Goal: Find specific page/section: Find specific page/section

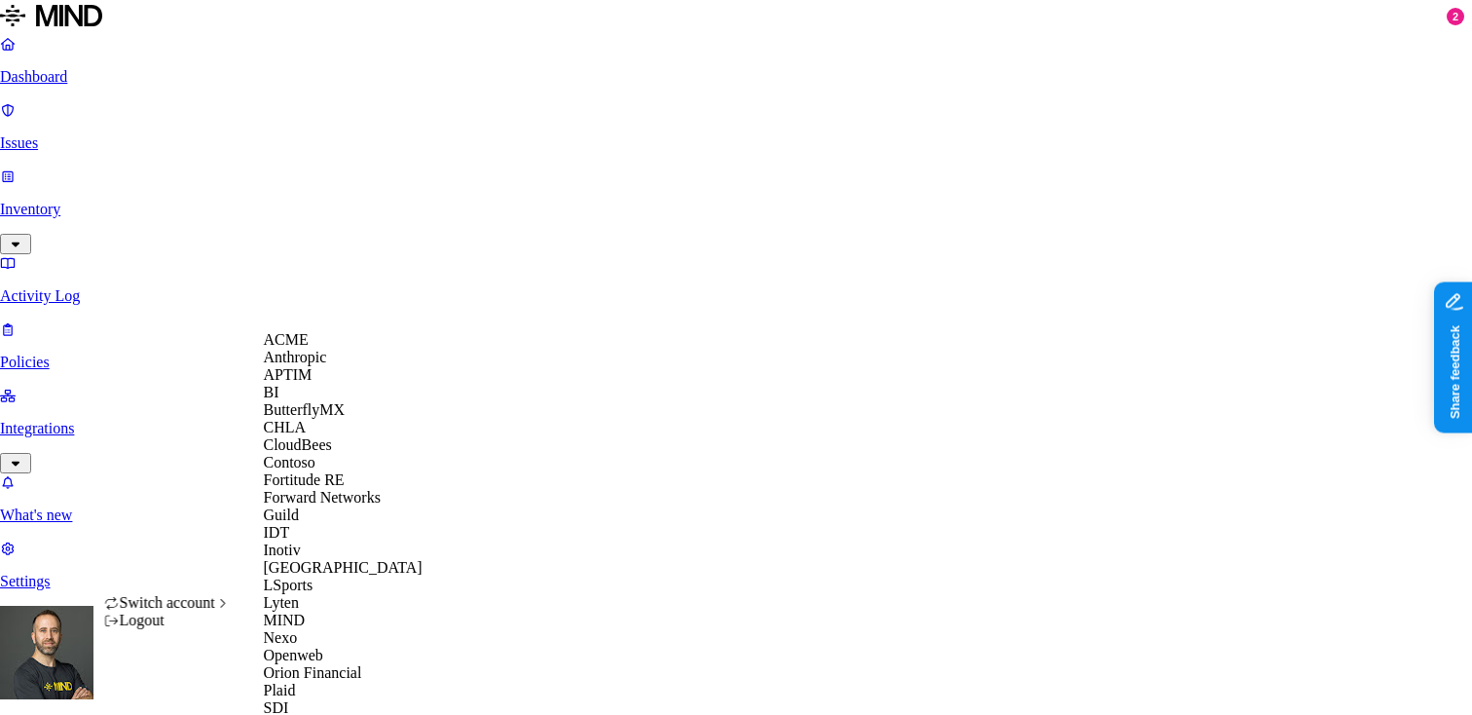
scroll to position [560, 0]
click at [332, 714] on span "Southern [US_STATE] Health" at bounding box center [358, 725] width 189 height 17
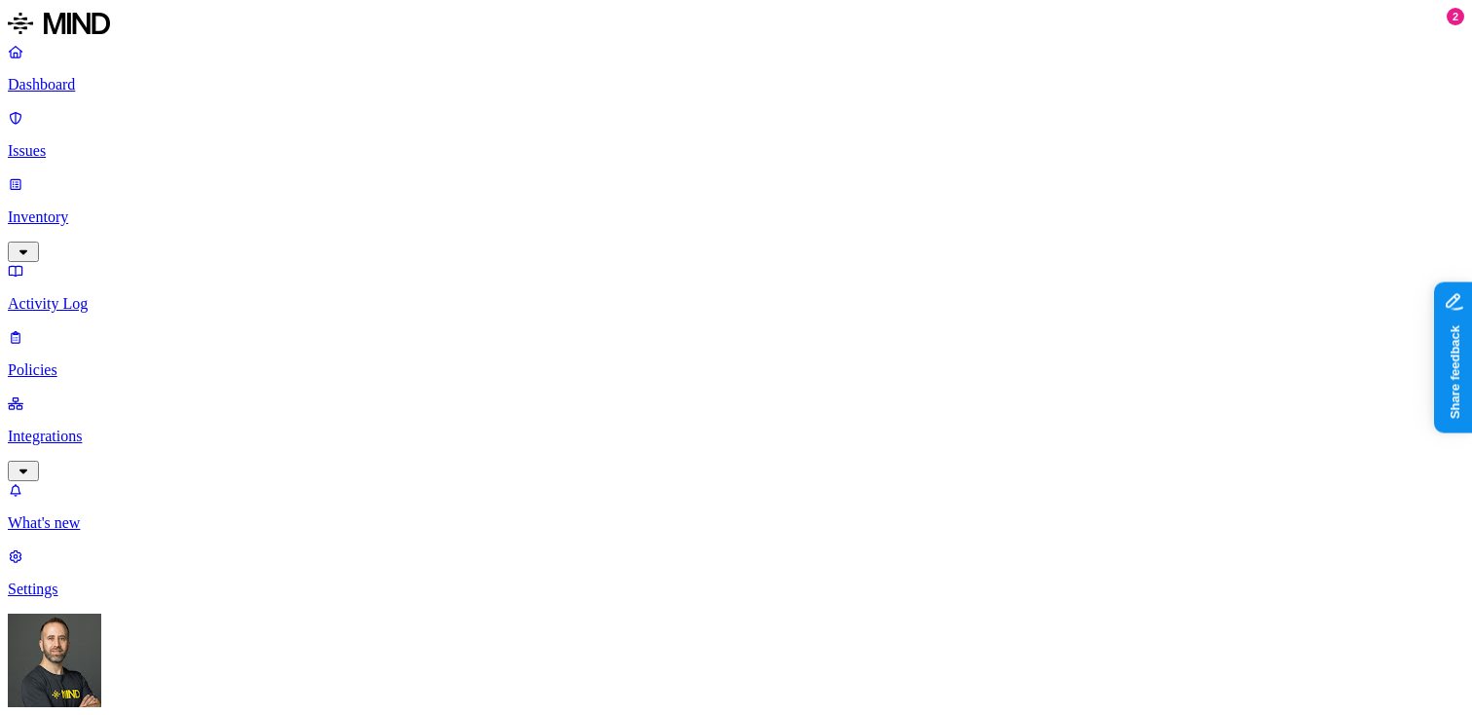
click at [158, 208] on p "Inventory" at bounding box center [736, 217] width 1457 height 18
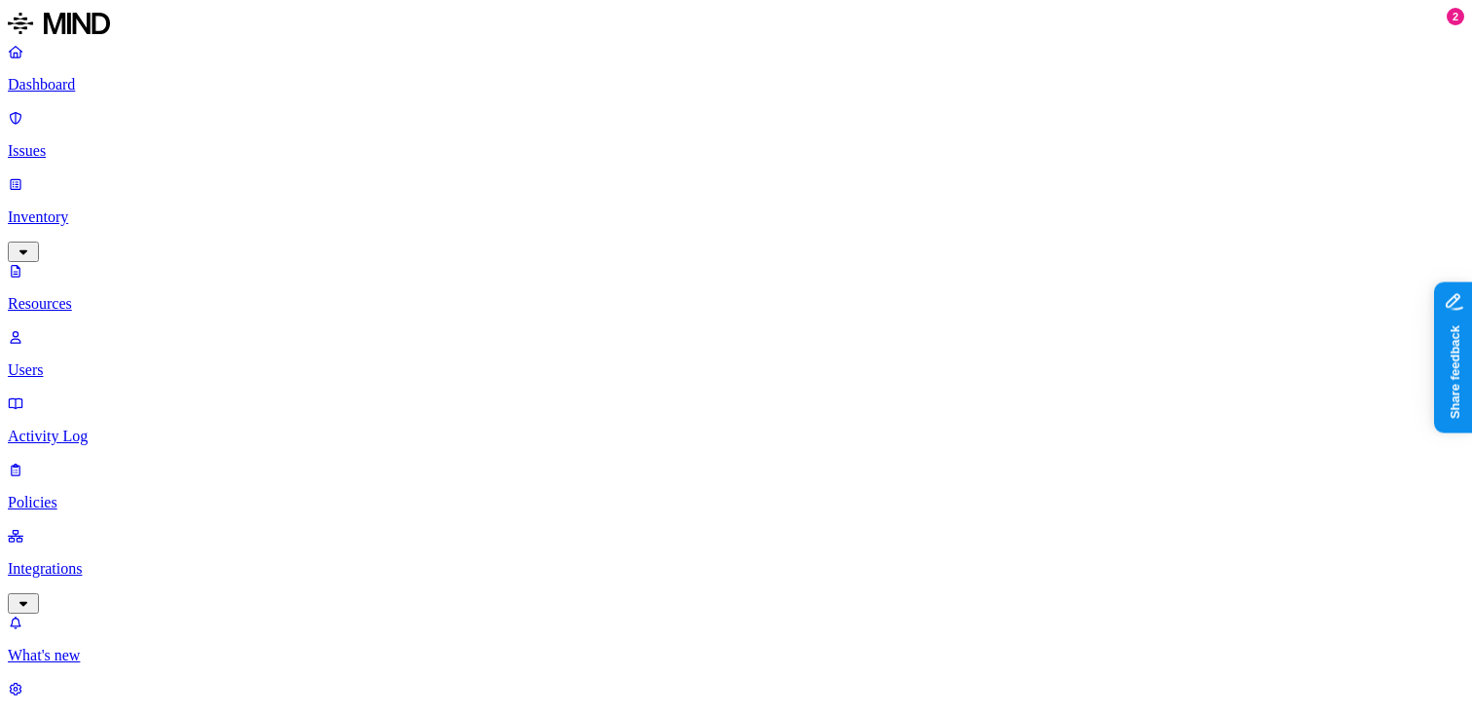
click at [141, 88] on p "Dashboard" at bounding box center [736, 85] width 1457 height 18
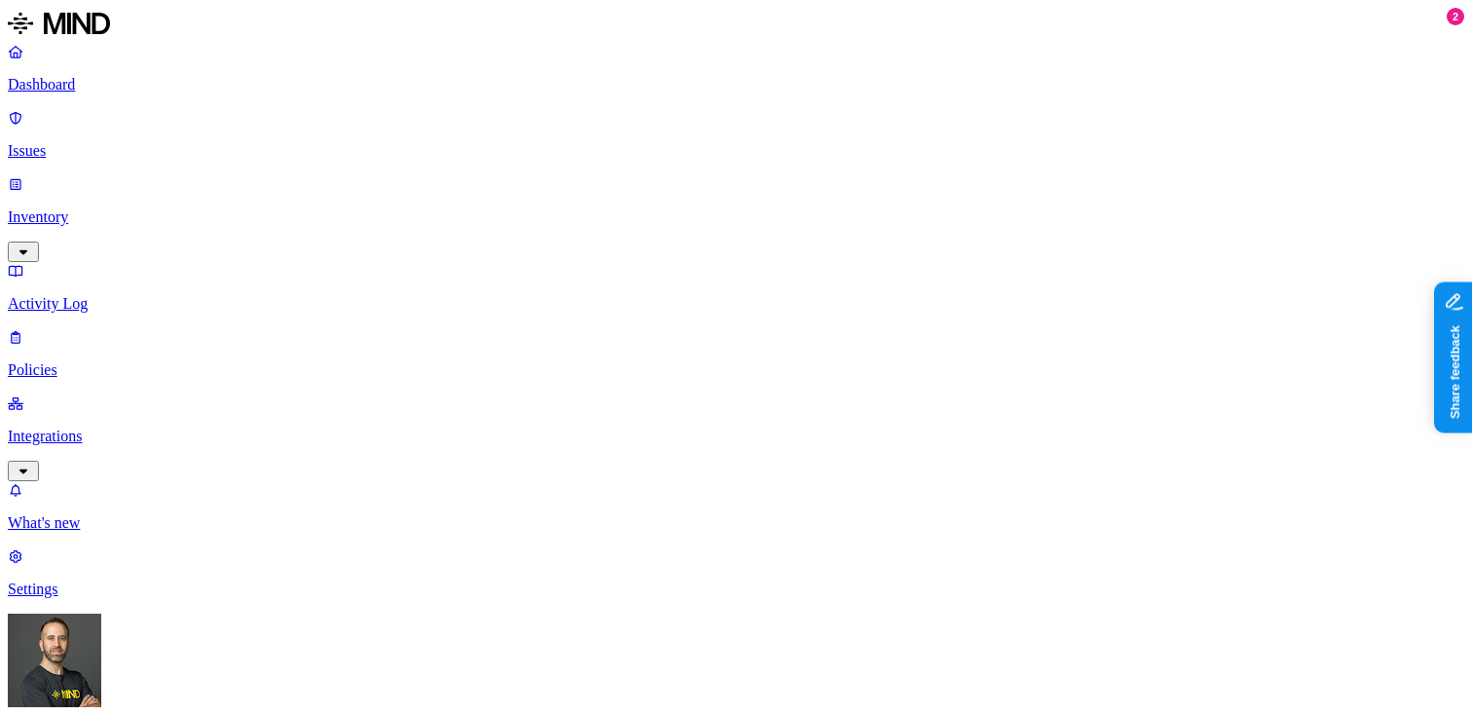
click at [122, 93] on p "Dashboard" at bounding box center [736, 85] width 1457 height 18
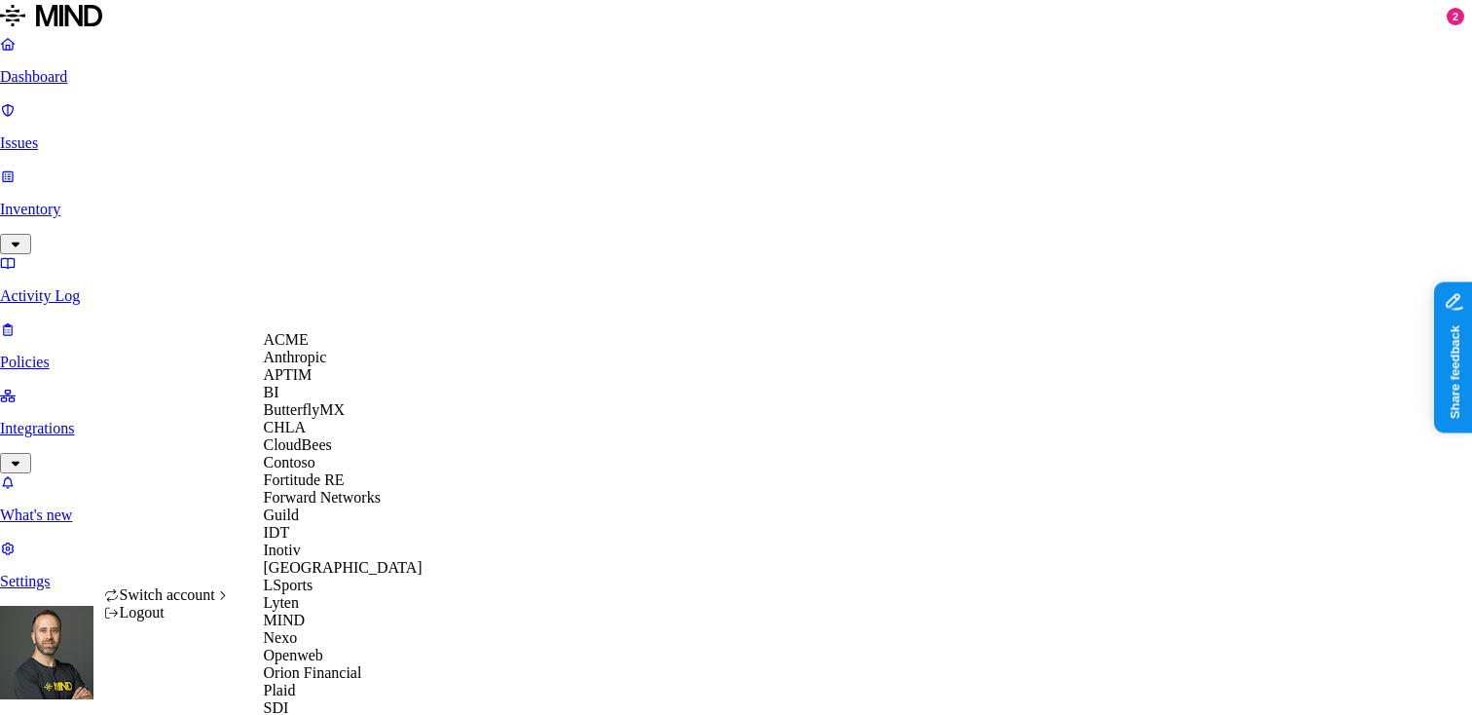
click at [318, 349] on div "ACME" at bounding box center [358, 340] width 189 height 18
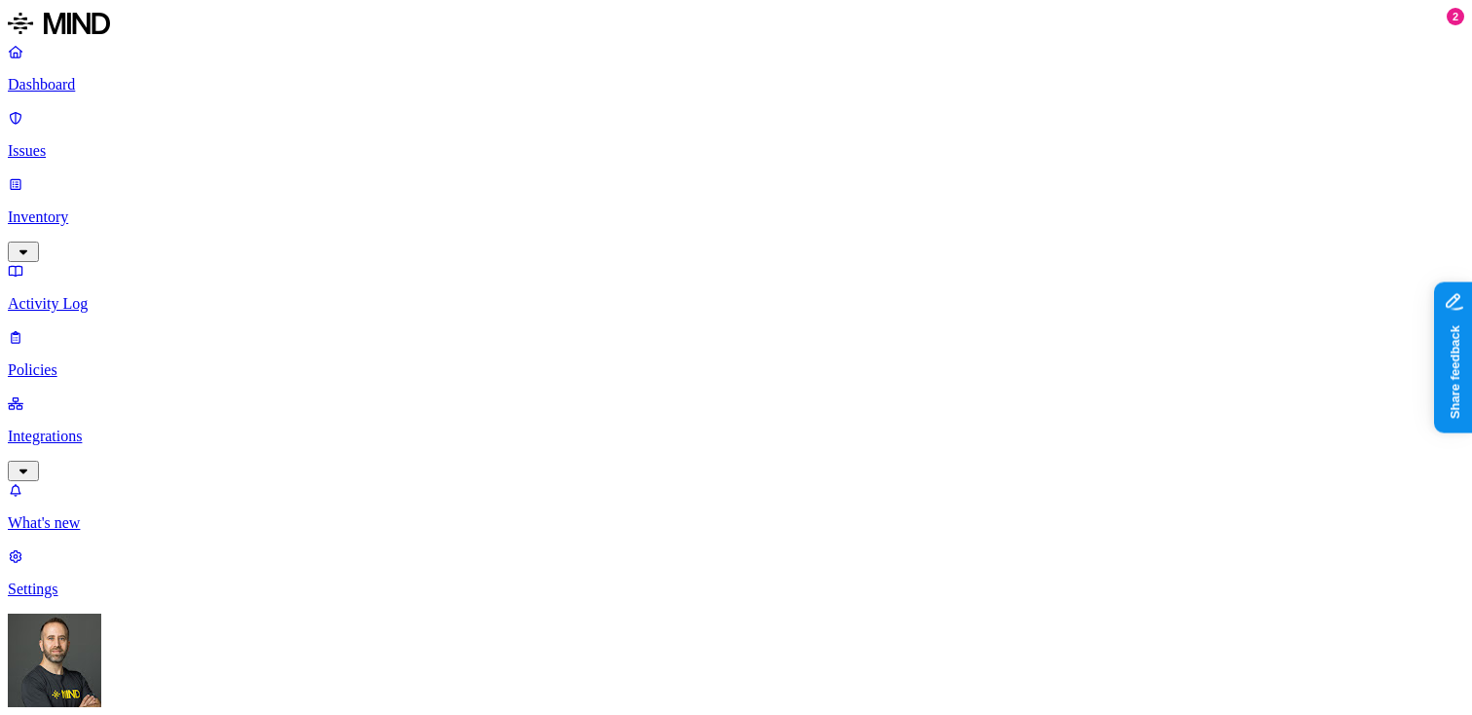
click at [137, 328] on link "Policies" at bounding box center [736, 353] width 1457 height 51
click at [130, 142] on p "Issues" at bounding box center [736, 151] width 1457 height 18
click at [129, 78] on p "Dashboard" at bounding box center [736, 85] width 1457 height 18
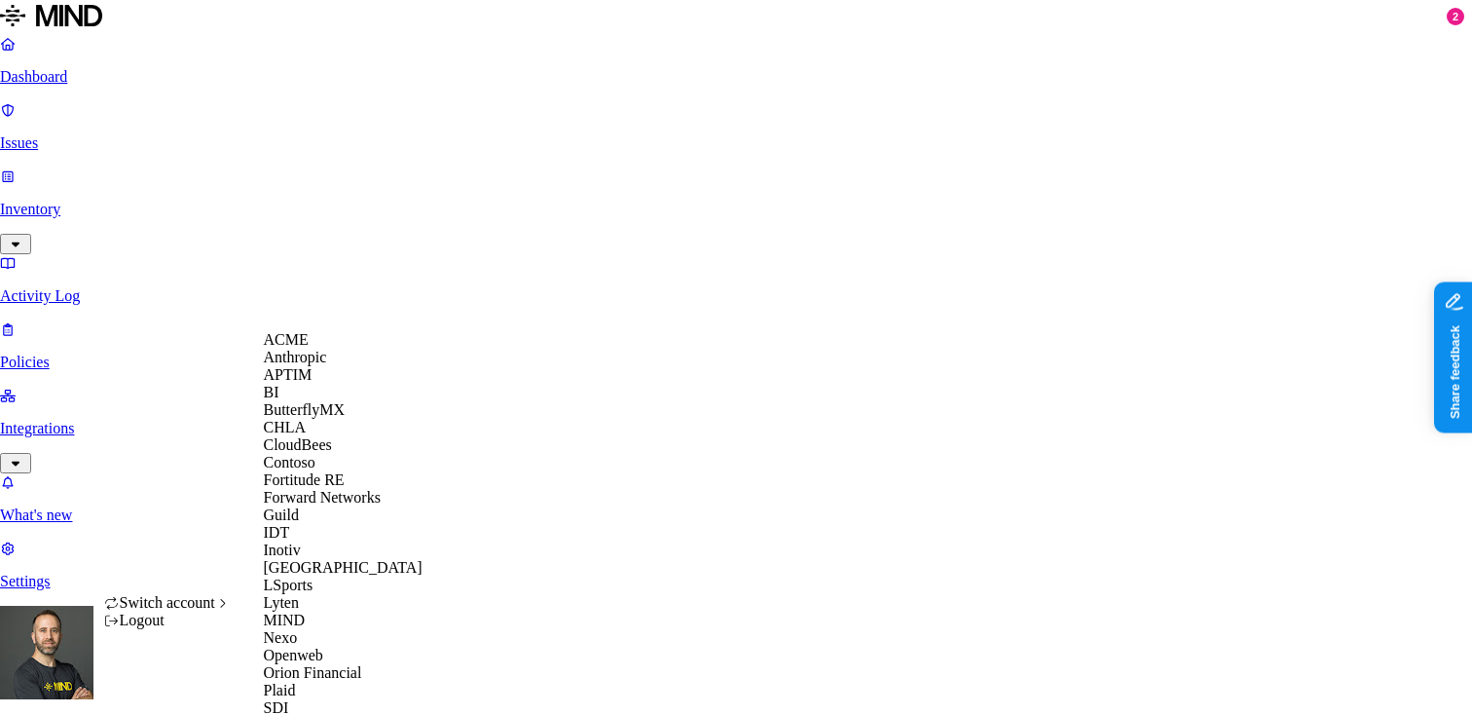
click at [312, 453] on span "CloudBees" at bounding box center [298, 444] width 68 height 17
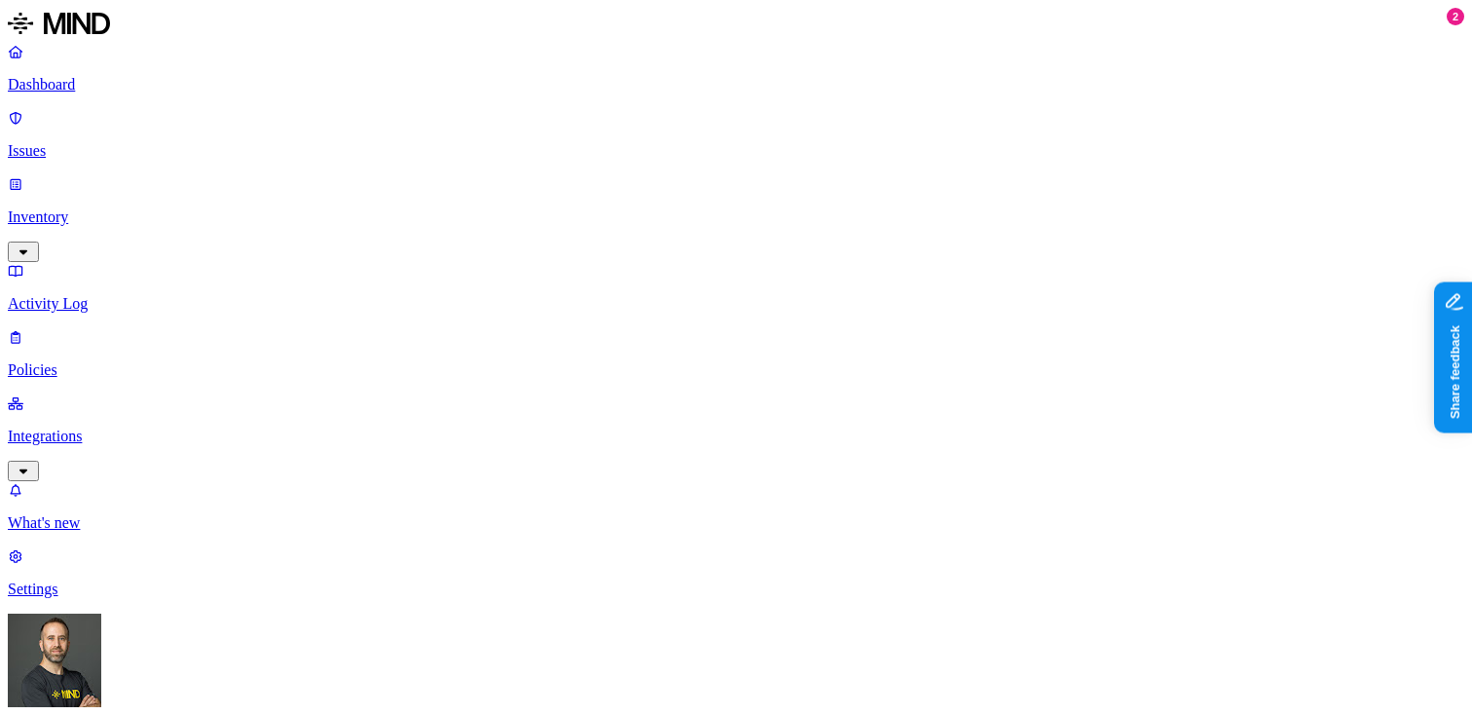
click at [132, 208] on p "Inventory" at bounding box center [736, 217] width 1457 height 18
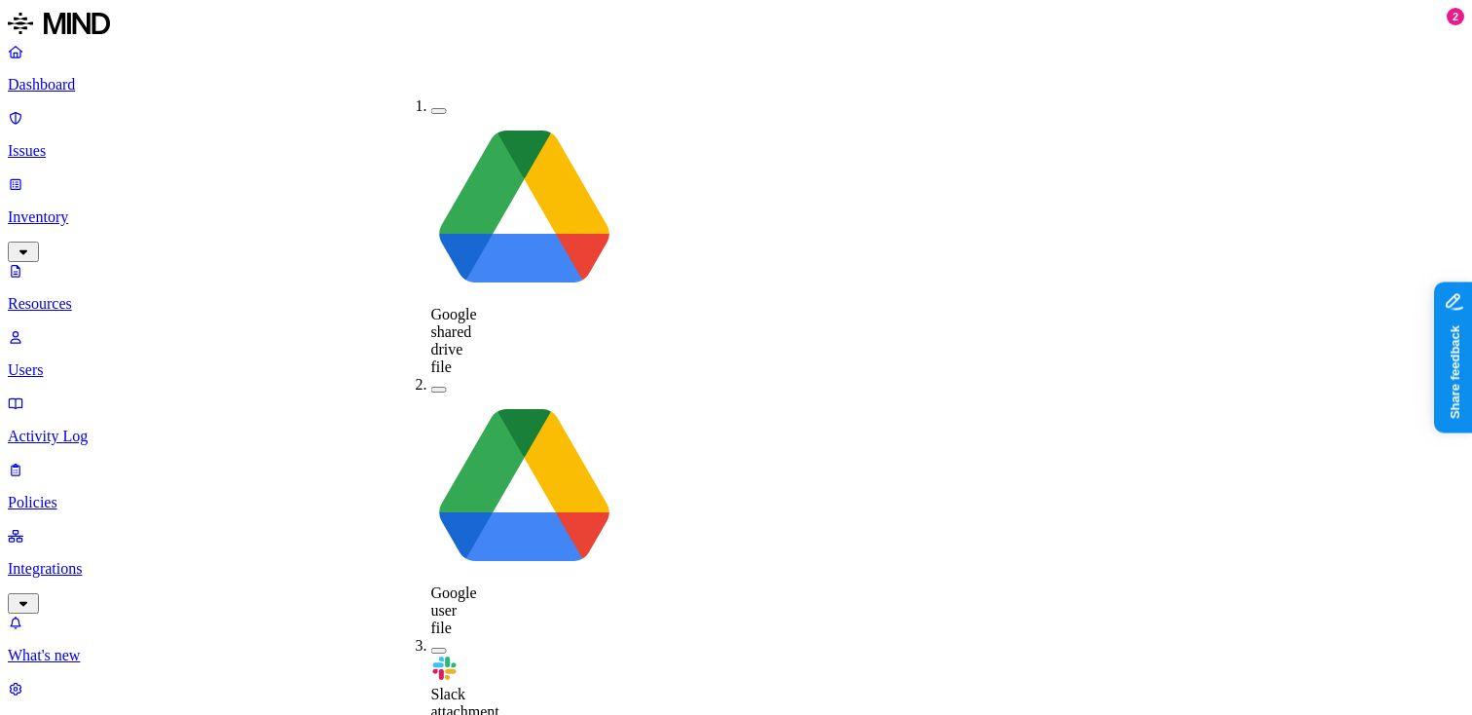
scroll to position [28, 0]
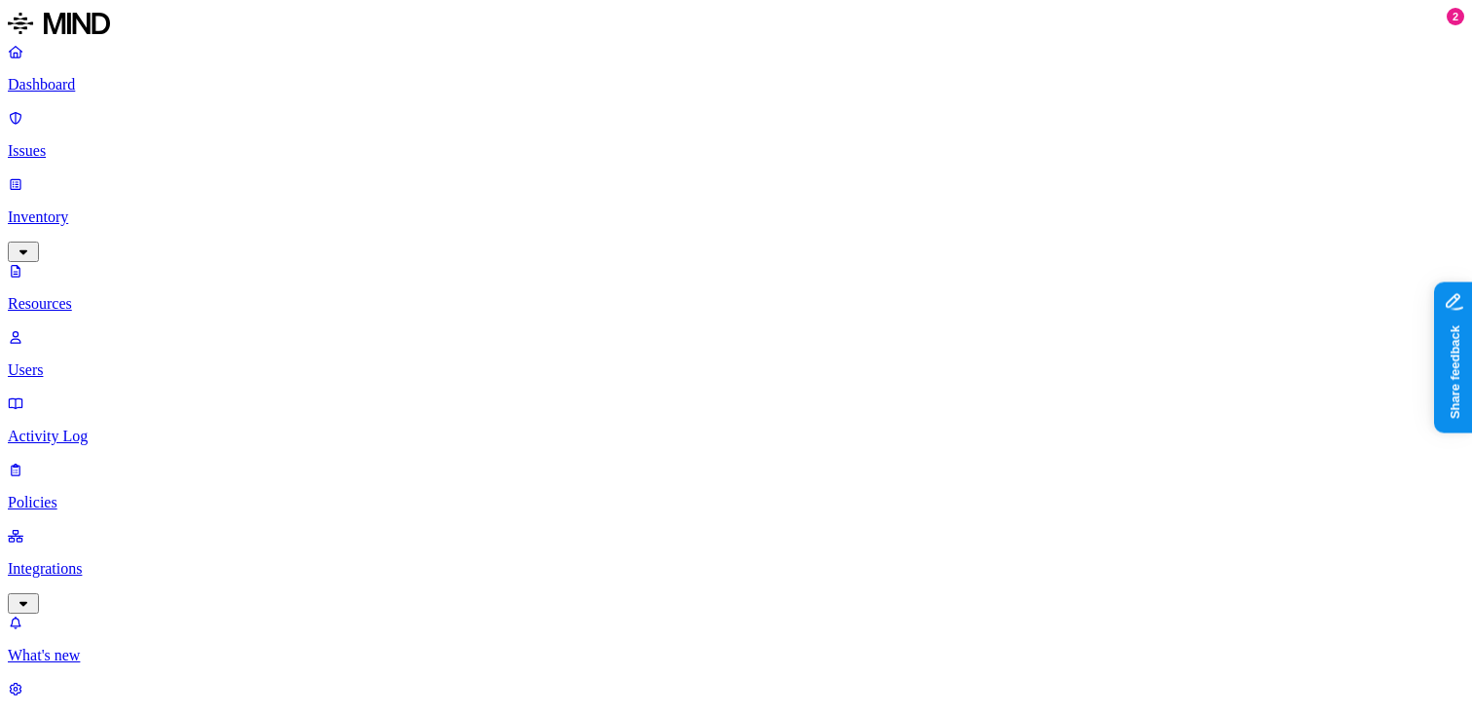
click at [665, 108] on button "button" at bounding box center [673, 111] width 16 height 6
